Goal: Information Seeking & Learning: Learn about a topic

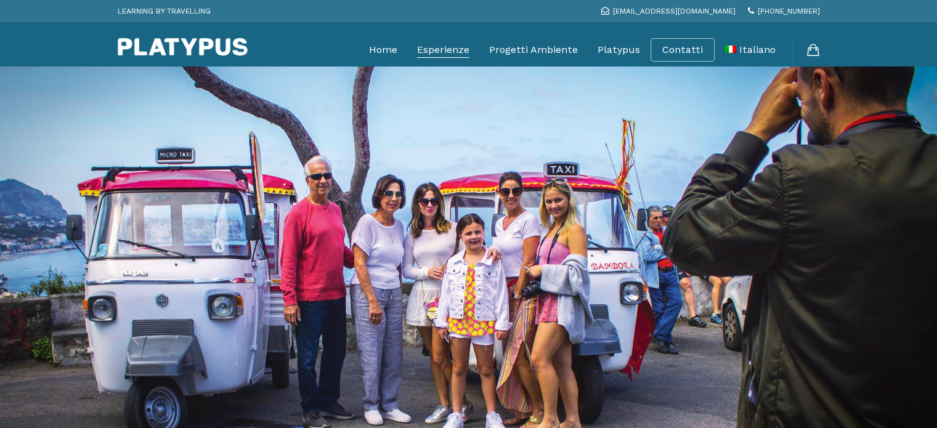
click at [444, 51] on link "Esperienze" at bounding box center [443, 49] width 52 height 31
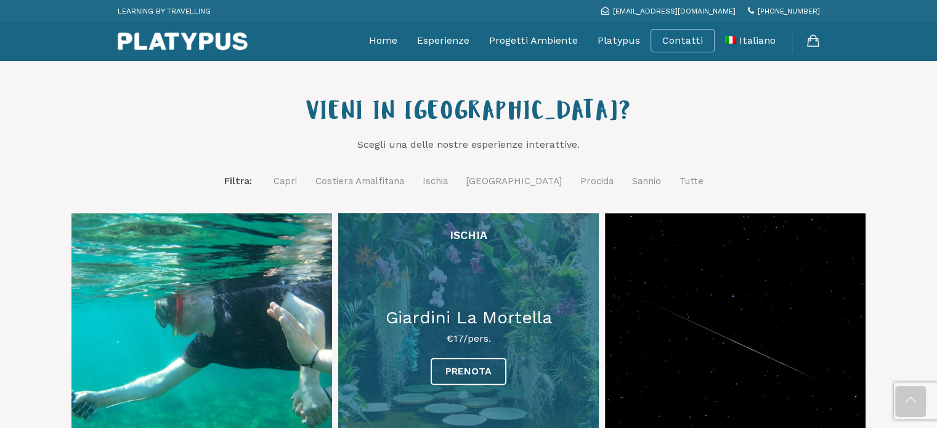
scroll to position [413, 0]
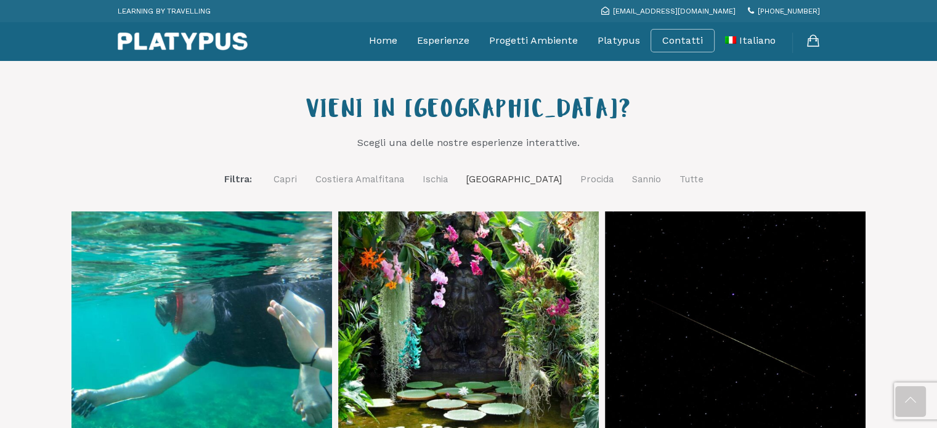
click at [512, 174] on link "Napoli" at bounding box center [513, 179] width 95 height 15
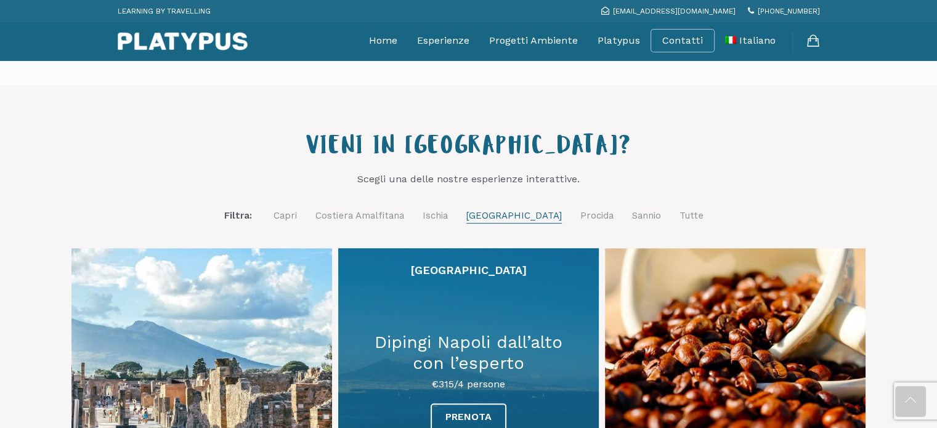
scroll to position [378, 0]
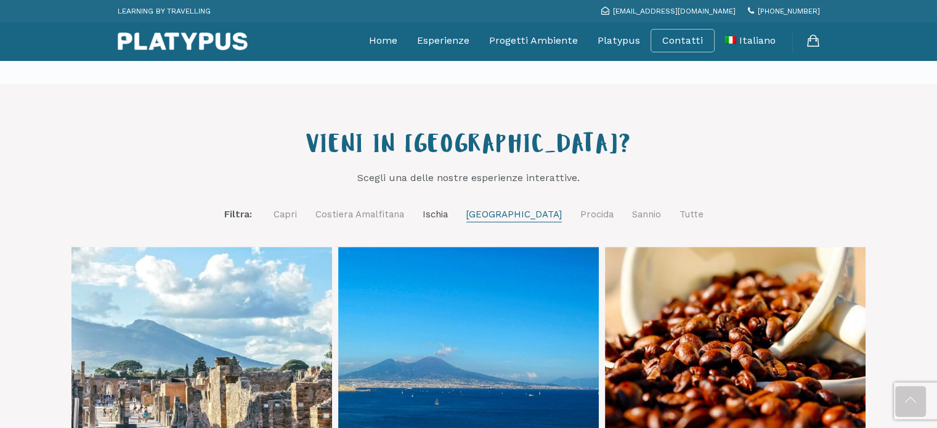
click at [448, 212] on link "Ischia" at bounding box center [434, 214] width 25 height 15
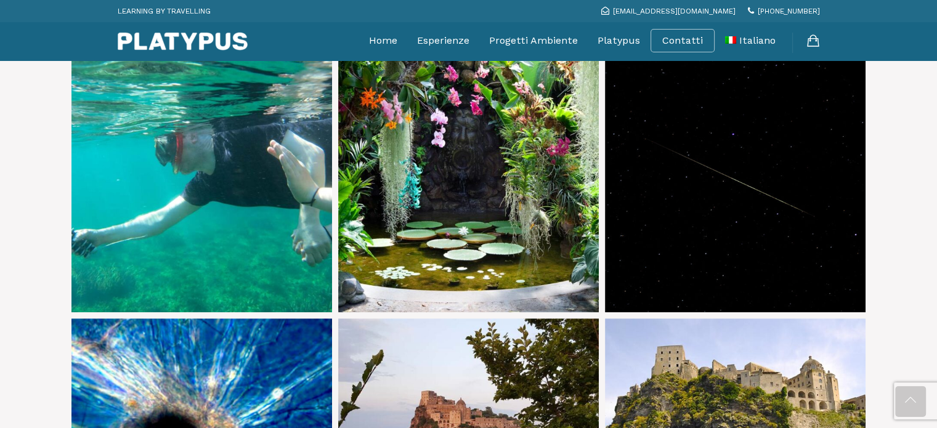
scroll to position [573, 0]
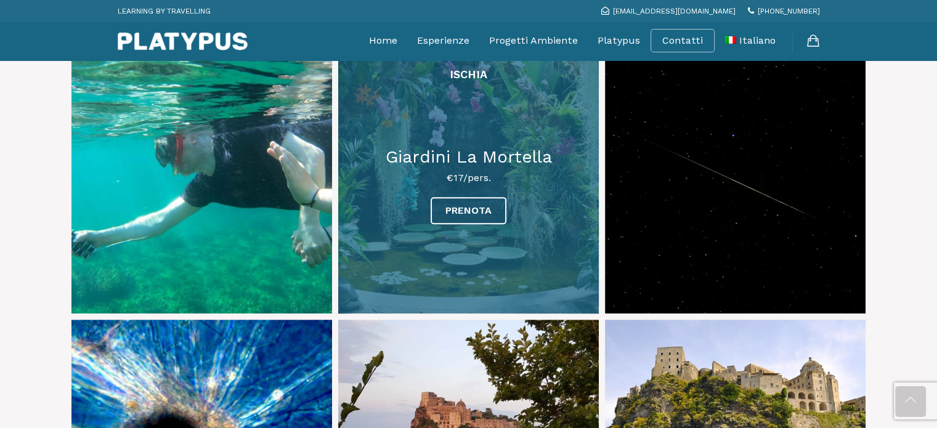
click at [453, 153] on link at bounding box center [468, 182] width 260 height 260
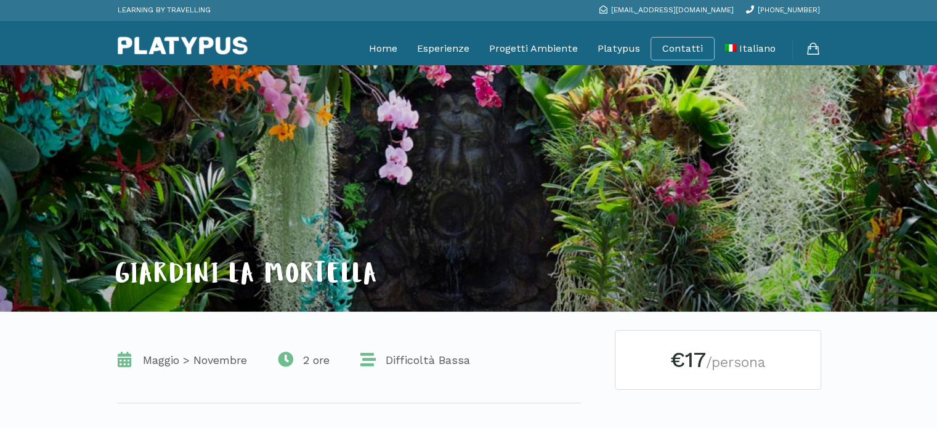
scroll to position [12, 0]
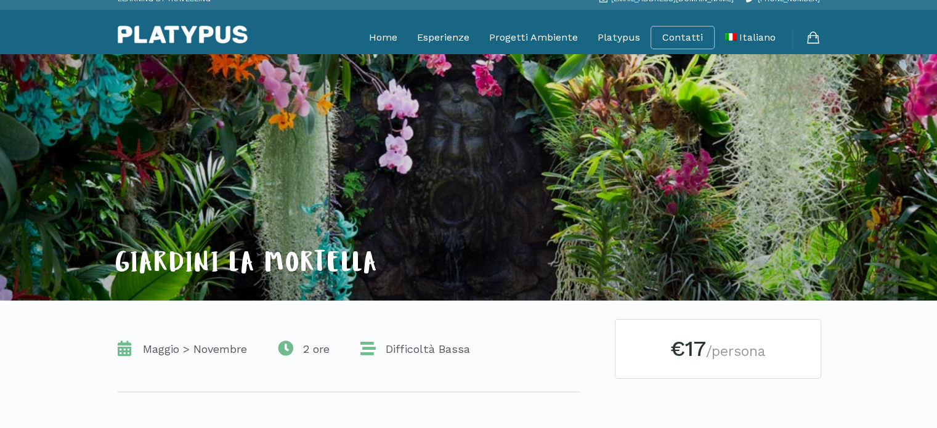
click at [552, 142] on div "GIARDINI LA MORTELLA" at bounding box center [469, 177] width 702 height 246
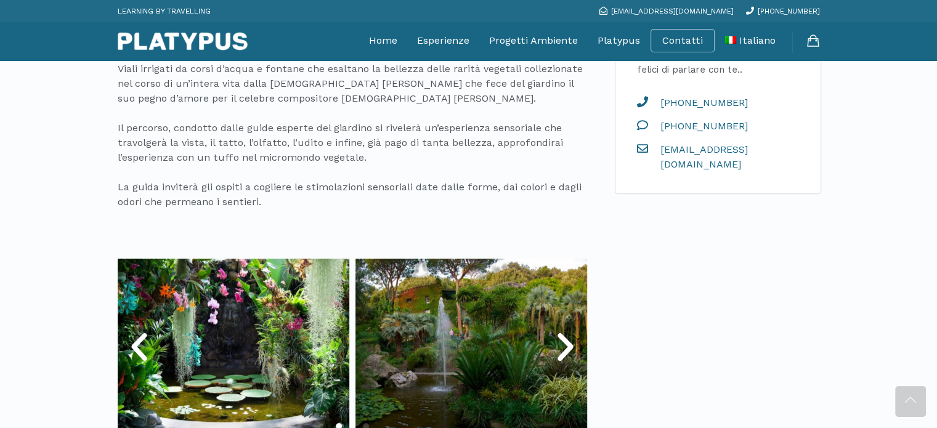
scroll to position [564, 0]
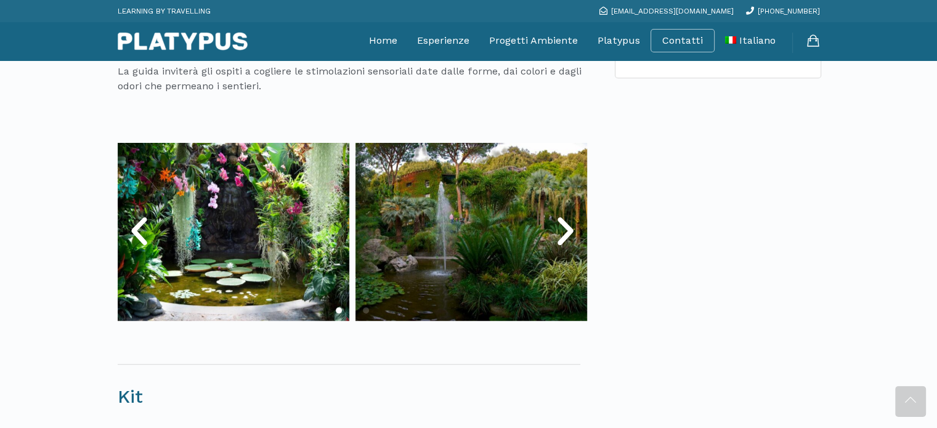
click at [557, 228] on icon "Next slide" at bounding box center [565, 231] width 37 height 37
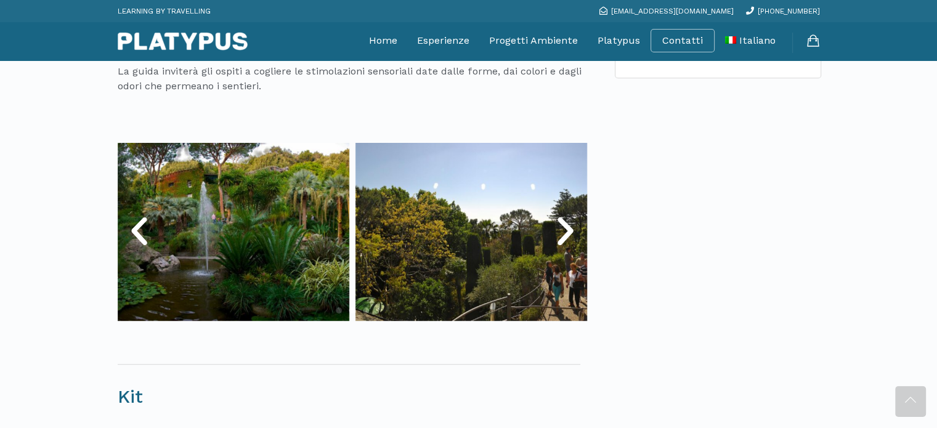
click at [560, 228] on icon "Next slide" at bounding box center [565, 231] width 37 height 37
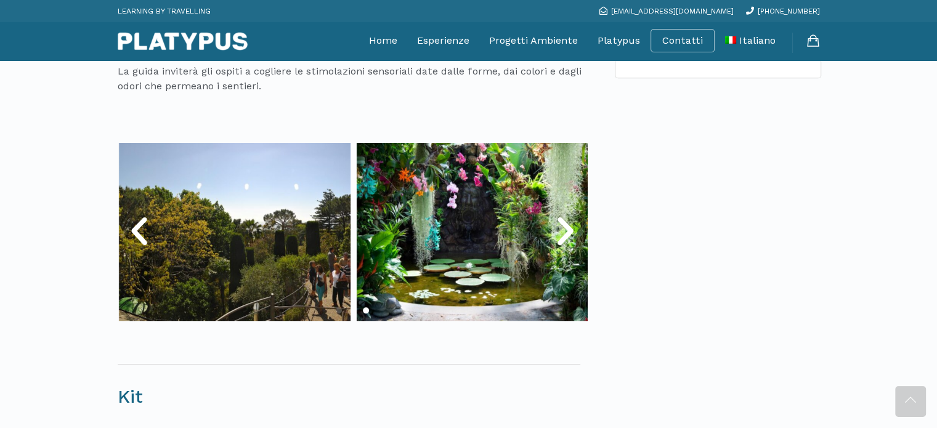
drag, startPoint x: 564, startPoint y: 228, endPoint x: 543, endPoint y: 216, distance: 24.3
click at [543, 216] on img at bounding box center [473, 232] width 232 height 178
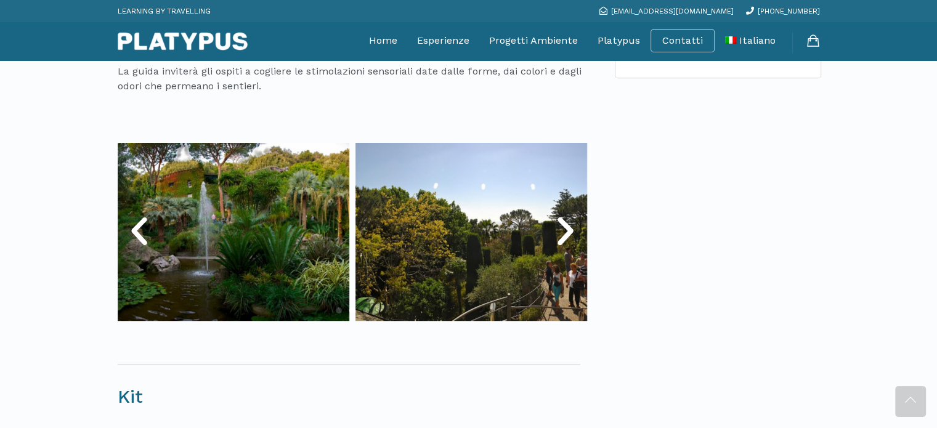
click at [568, 228] on icon "Next slide" at bounding box center [565, 231] width 37 height 37
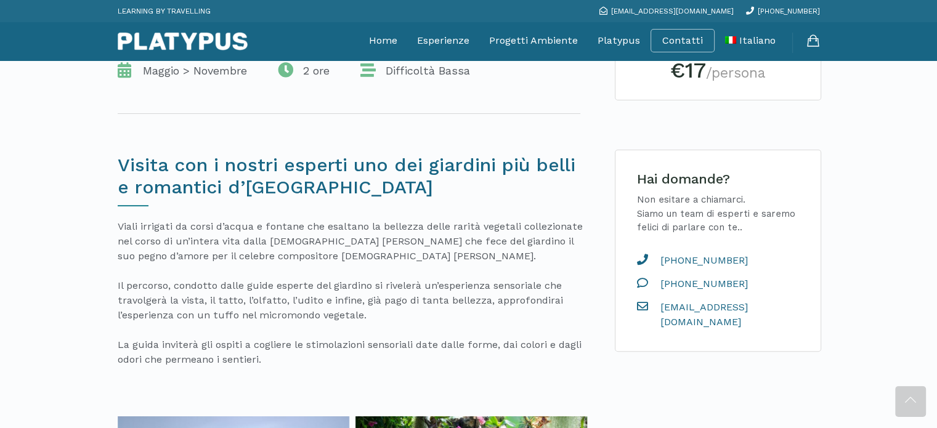
scroll to position [291, 0]
drag, startPoint x: 568, startPoint y: 228, endPoint x: 446, endPoint y: 249, distance: 123.6
click at [446, 249] on p "Viali irrigati da corsi d’acqua e fontane che esaltano la bellezza delle rarità…" at bounding box center [352, 293] width 469 height 148
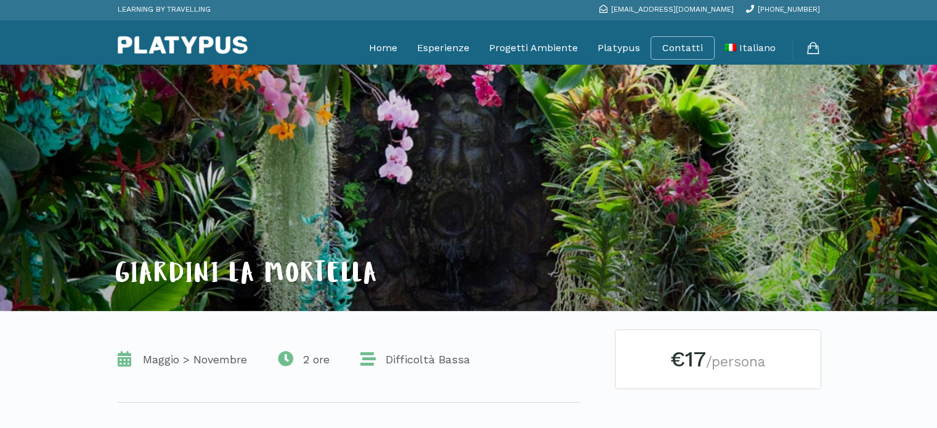
scroll to position [0, 0]
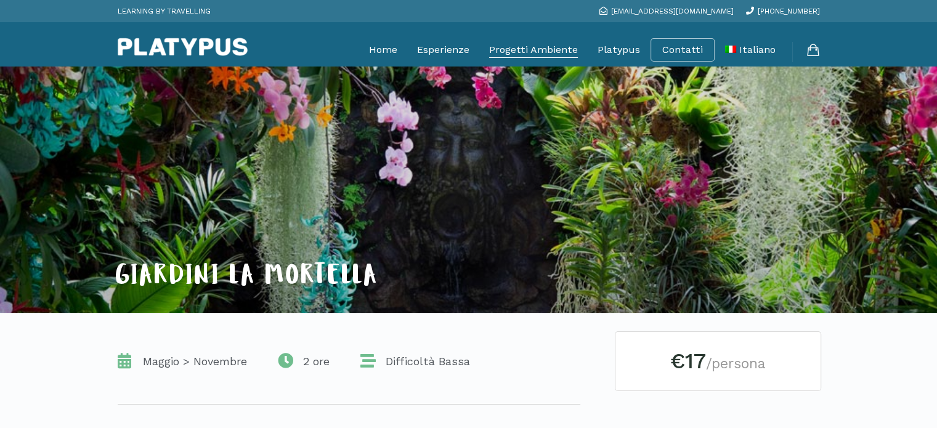
click at [531, 50] on link "Progetti Ambiente" at bounding box center [533, 49] width 89 height 31
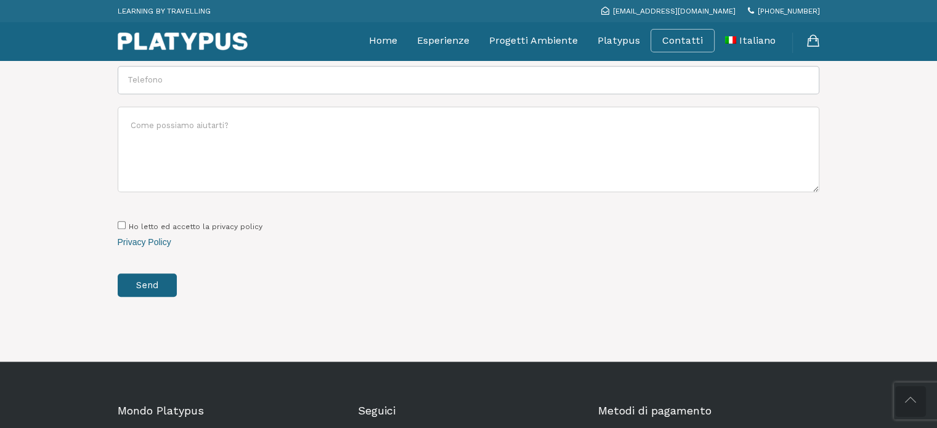
scroll to position [1312, 0]
